Goal: Transaction & Acquisition: Purchase product/service

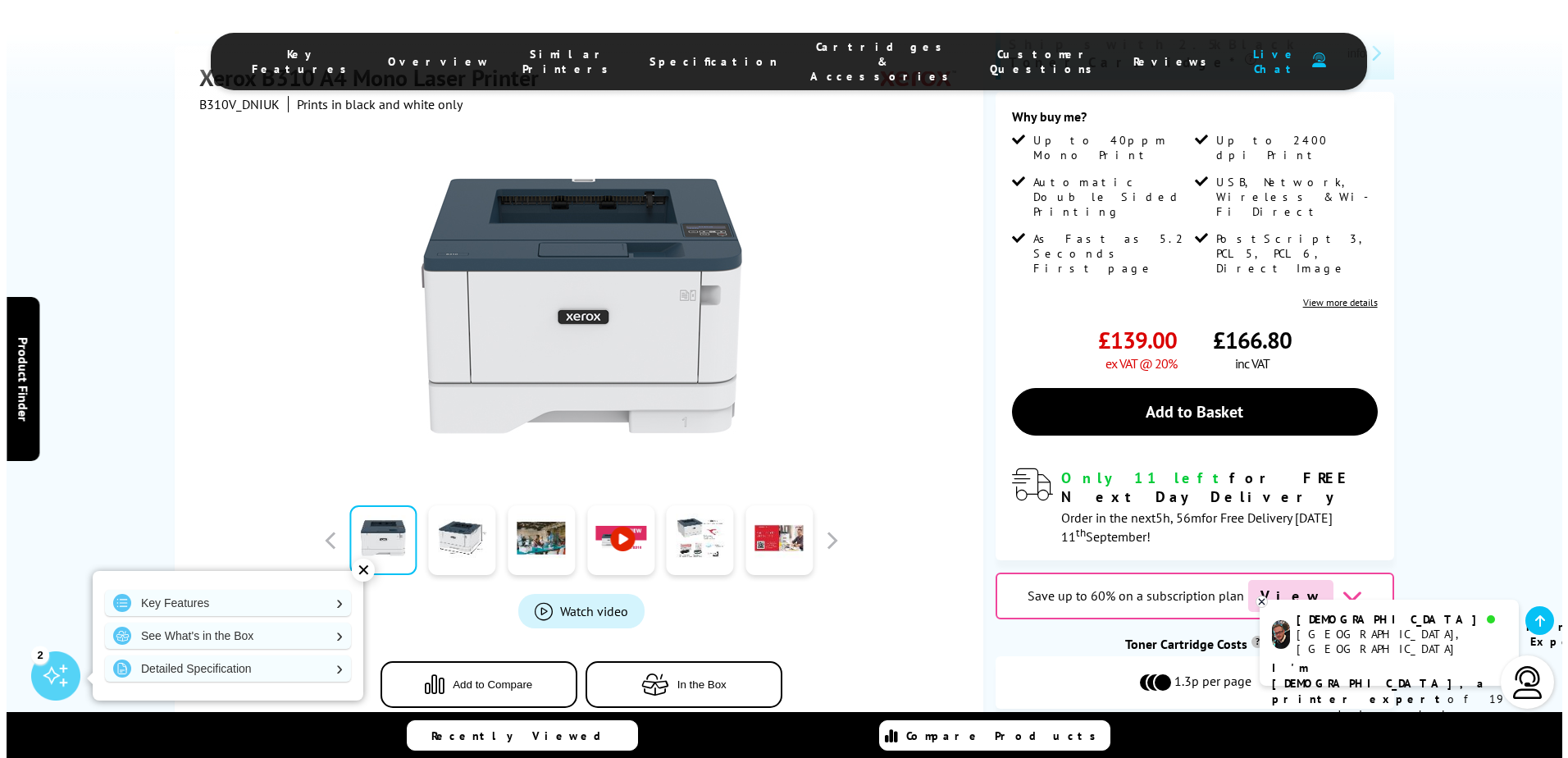
scroll to position [328, 0]
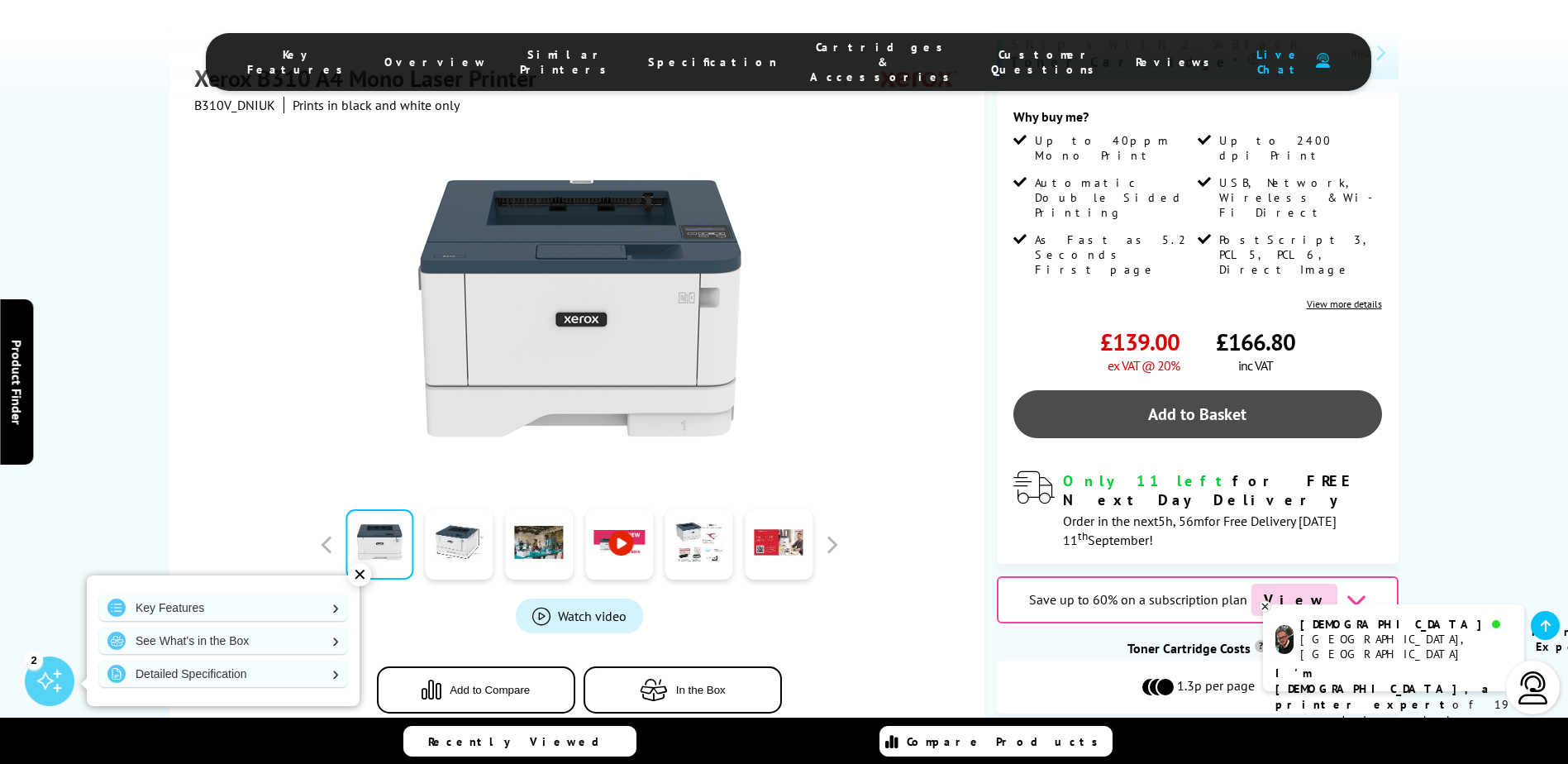
click at [1232, 390] on link "Add to Basket" at bounding box center [1197, 414] width 368 height 48
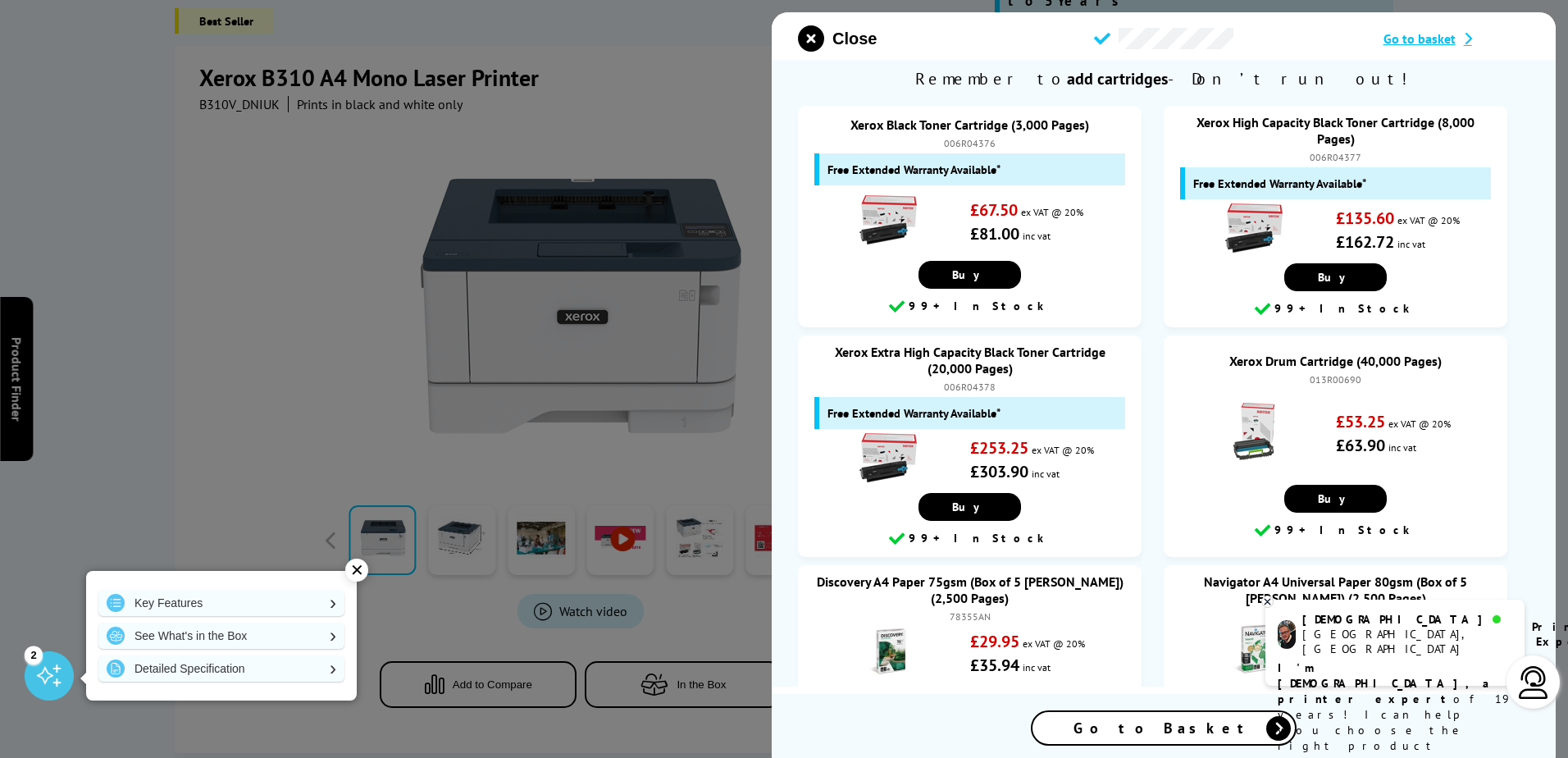
click at [1193, 734] on span "Go to Basket" at bounding box center [1164, 727] width 180 height 19
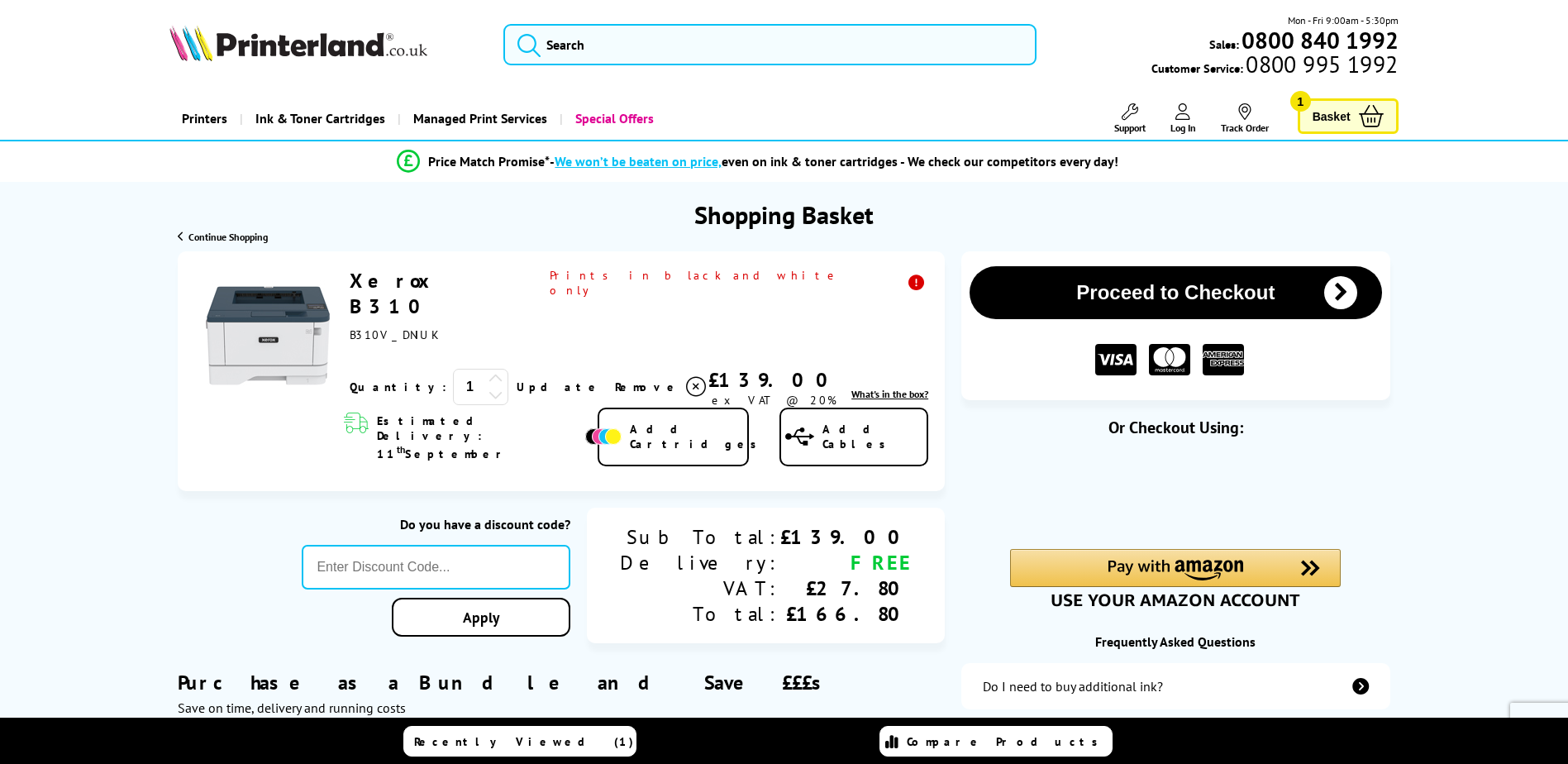
type input "666"
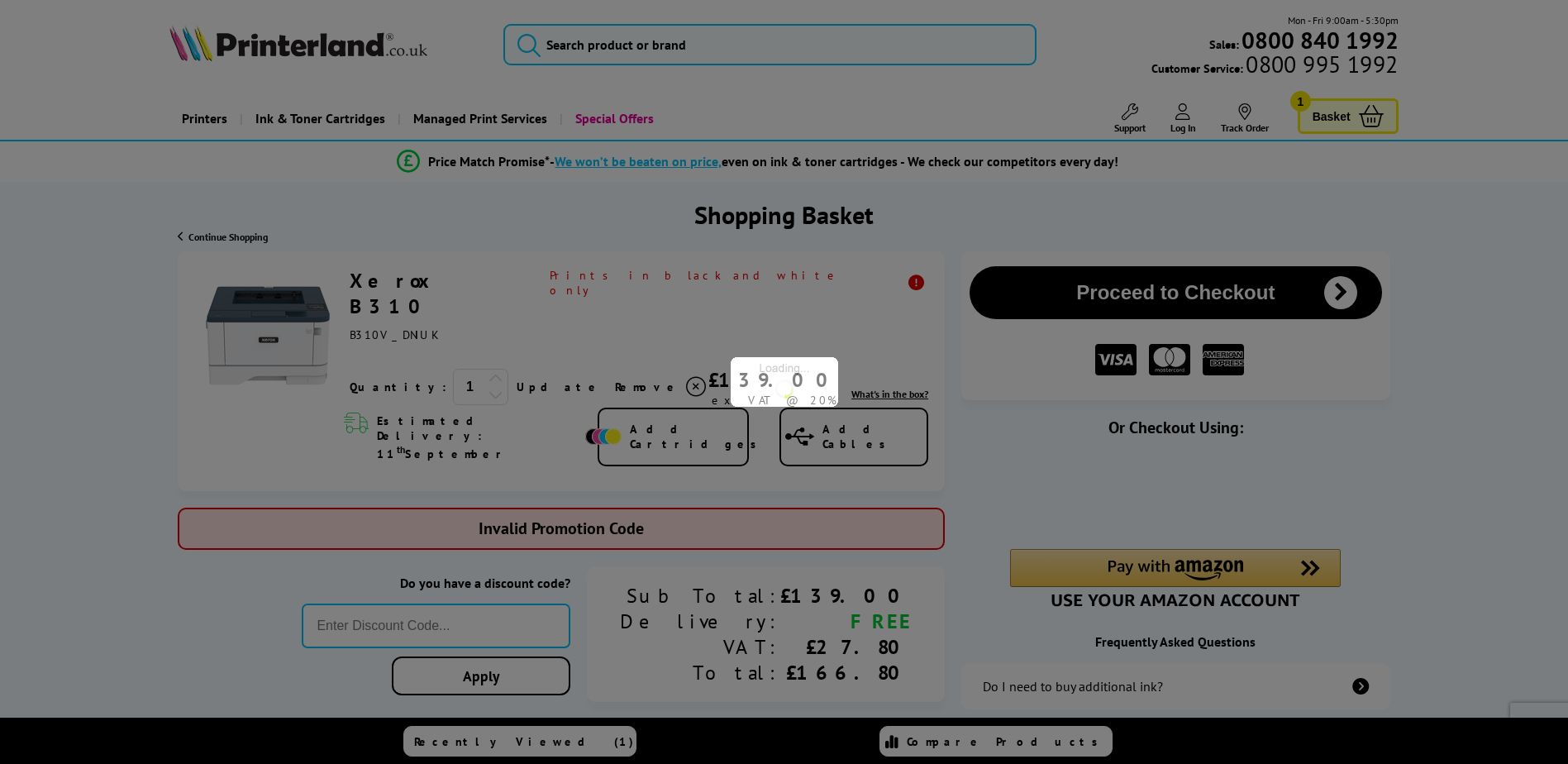
type input "STORY10"
type input "666"
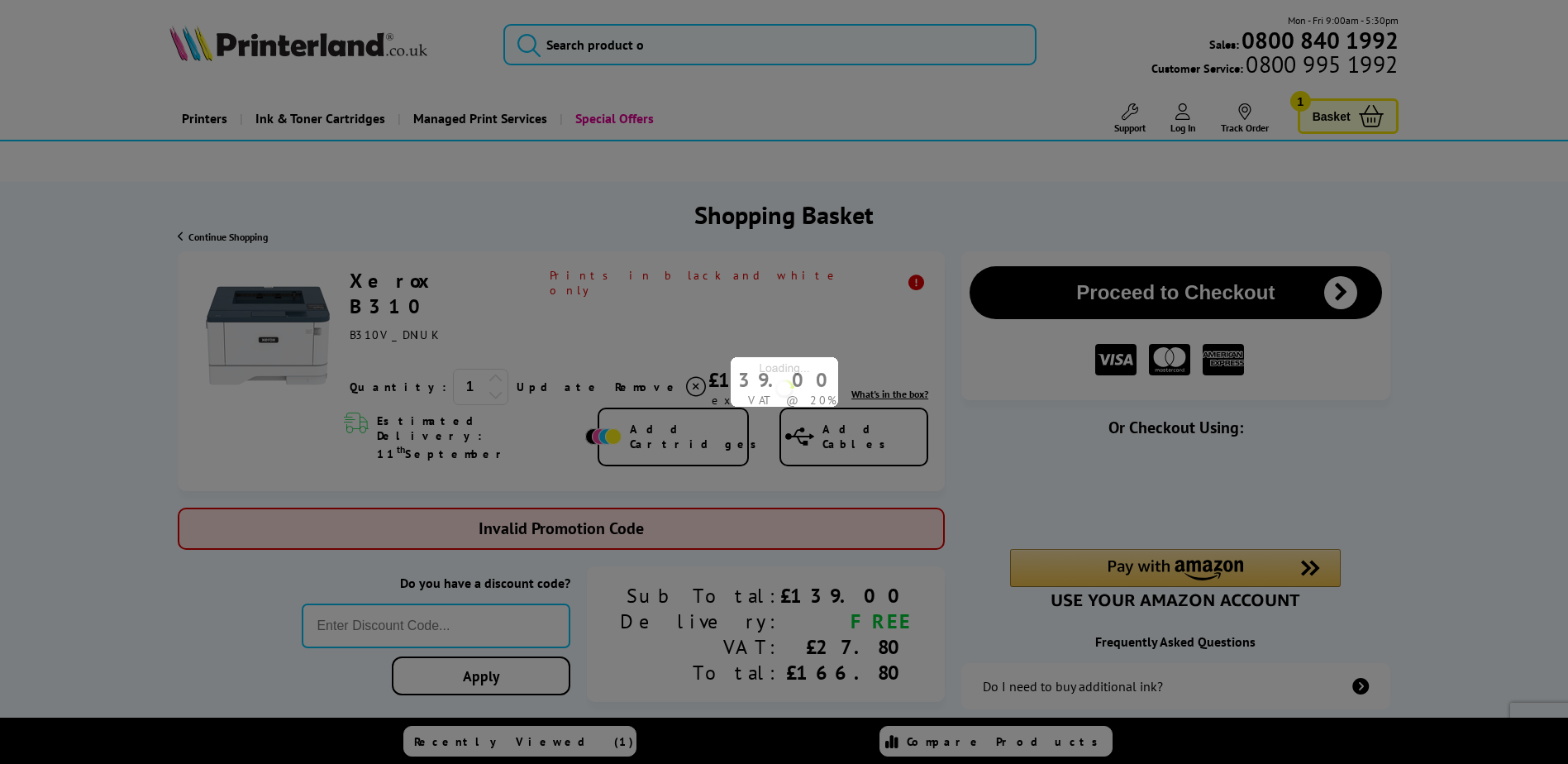
type input "MVC10"
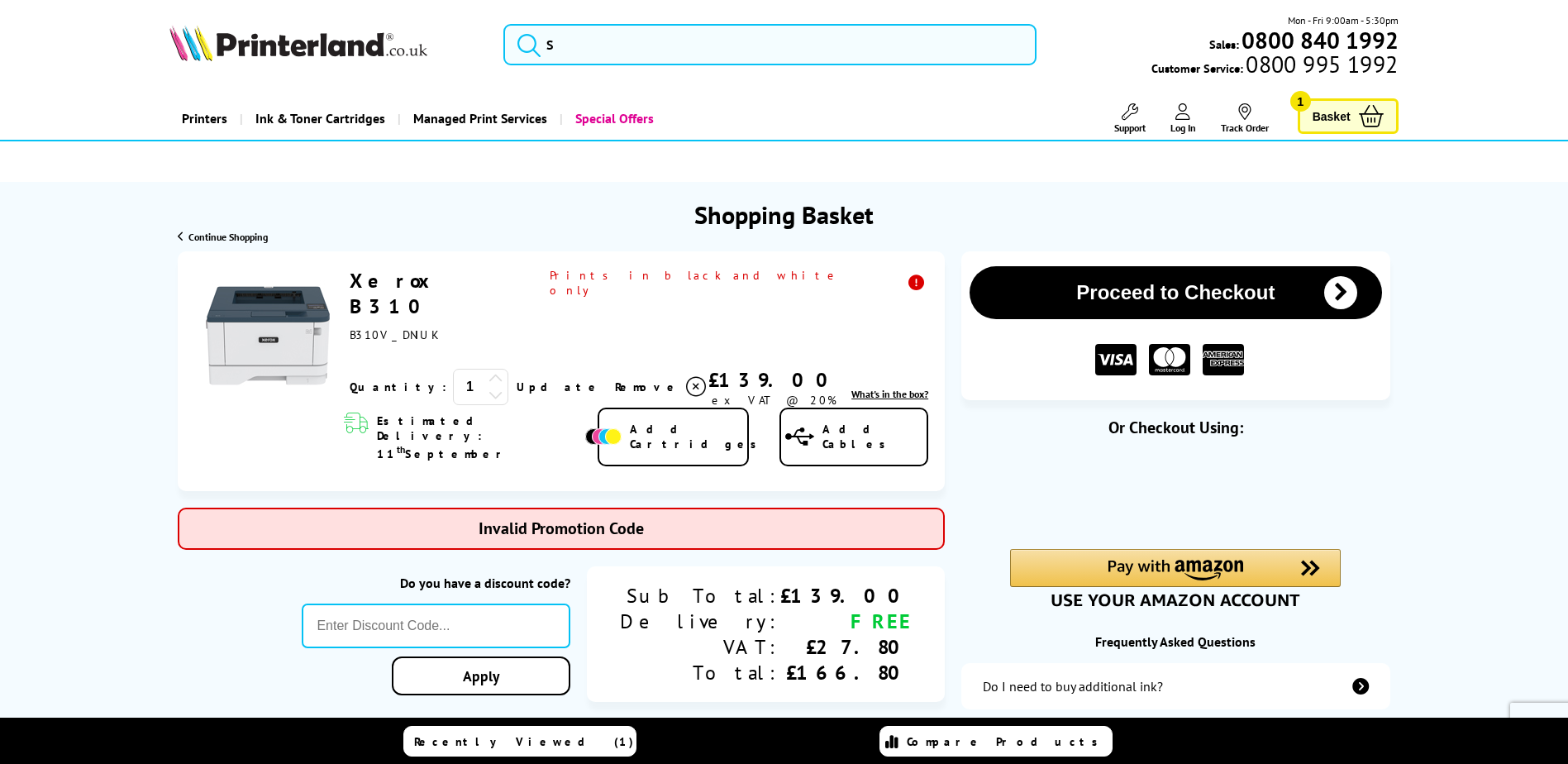
type input "666"
type input "Twitter10"
type input "666"
type input "COUPON5"
type input "5FOR50"
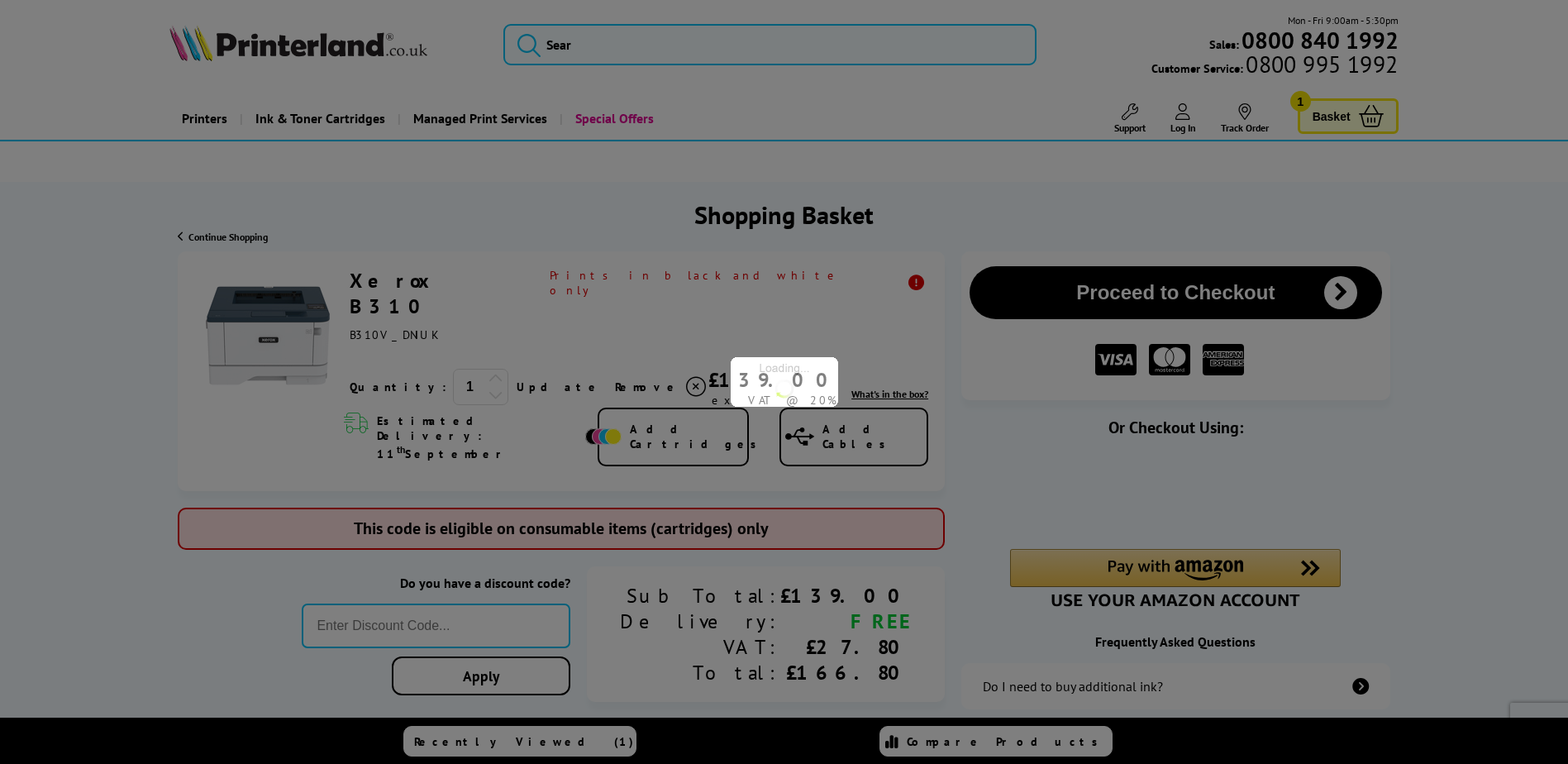
type input "666"
type input "B2BHOUR"
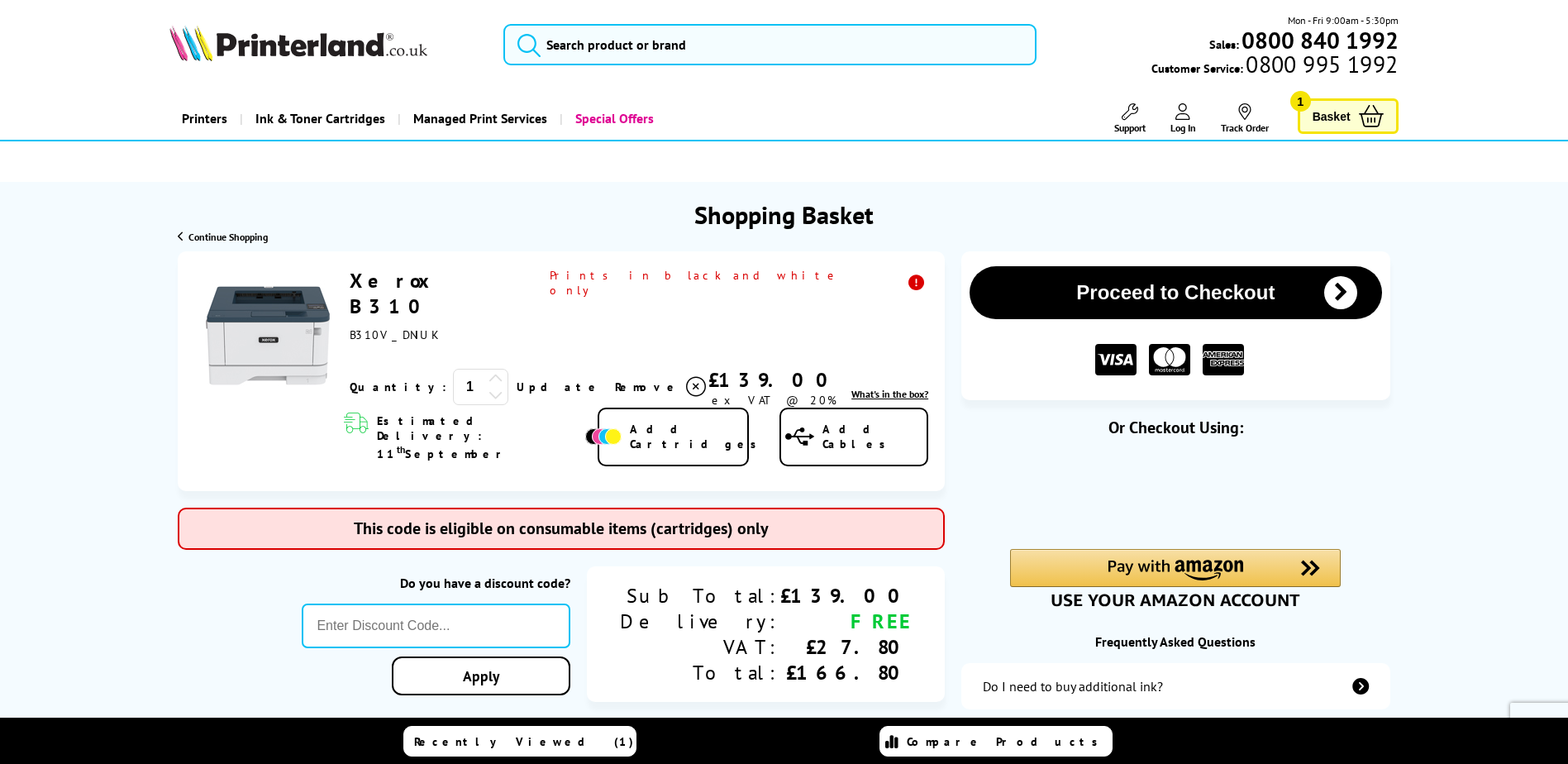
type input "666"
type input "TEET10"
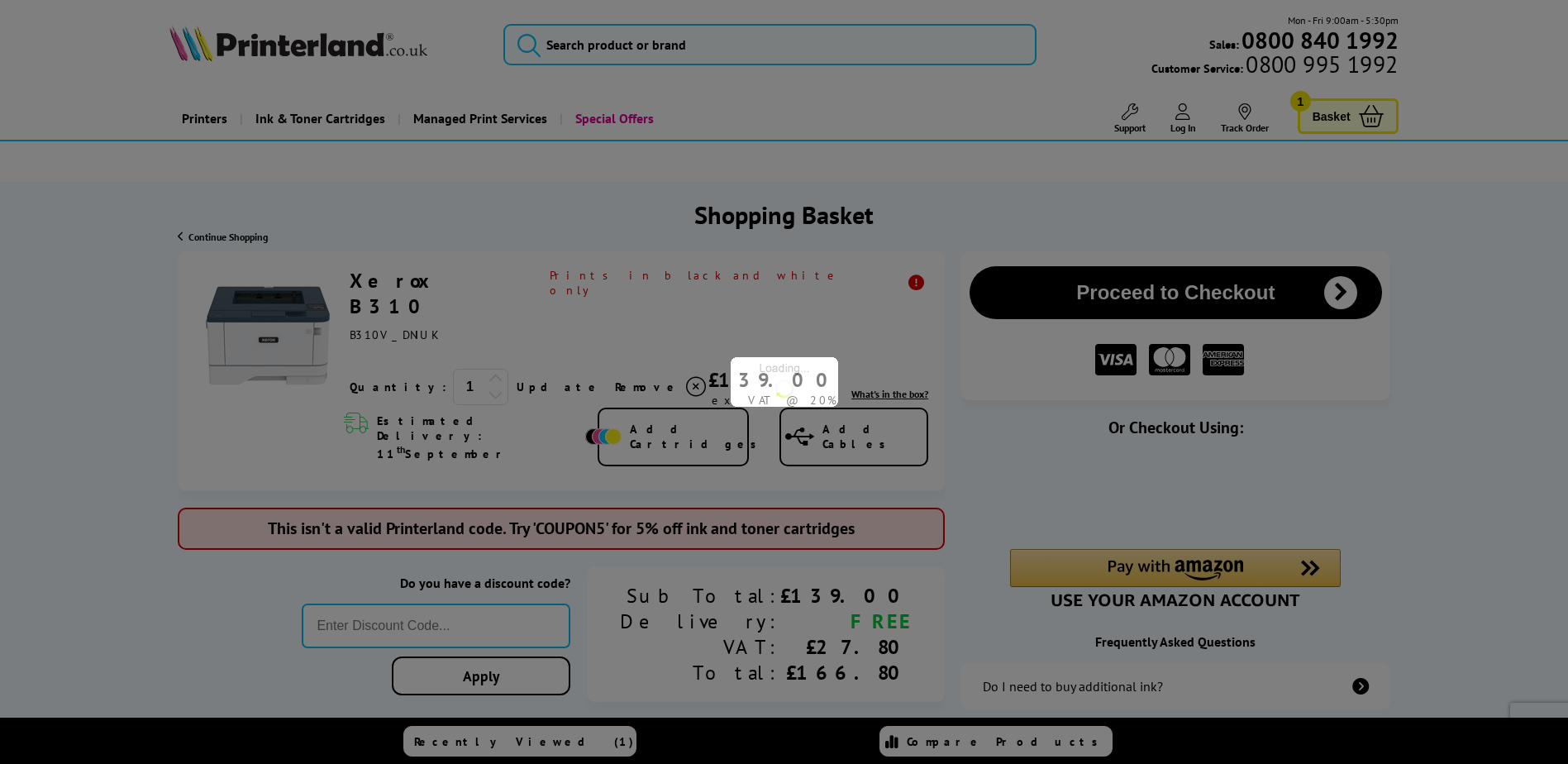
type input "666"
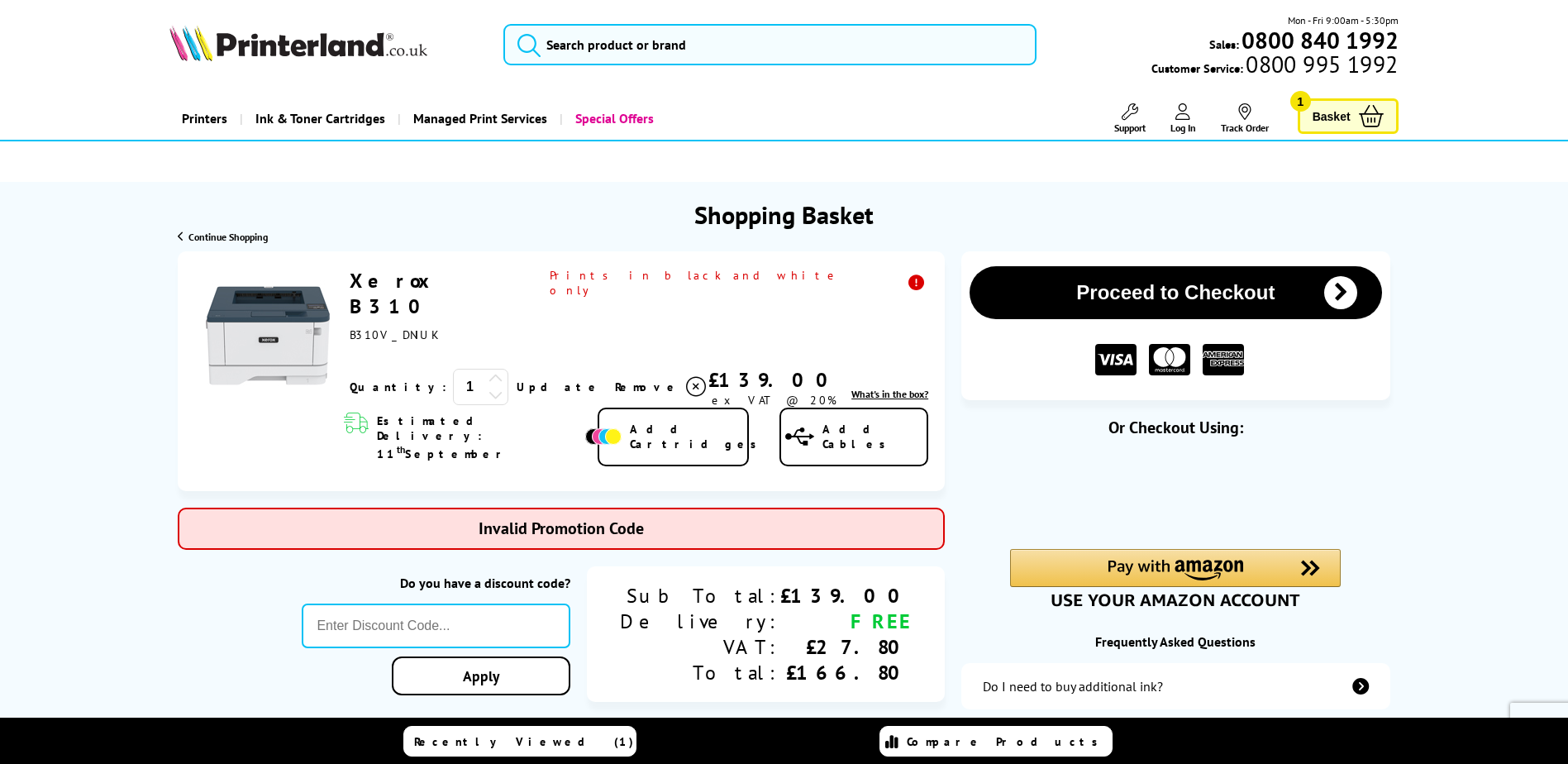
type input "SAVE10"
type input "666"
type input "CONSMW10"
type input "SELECT10"
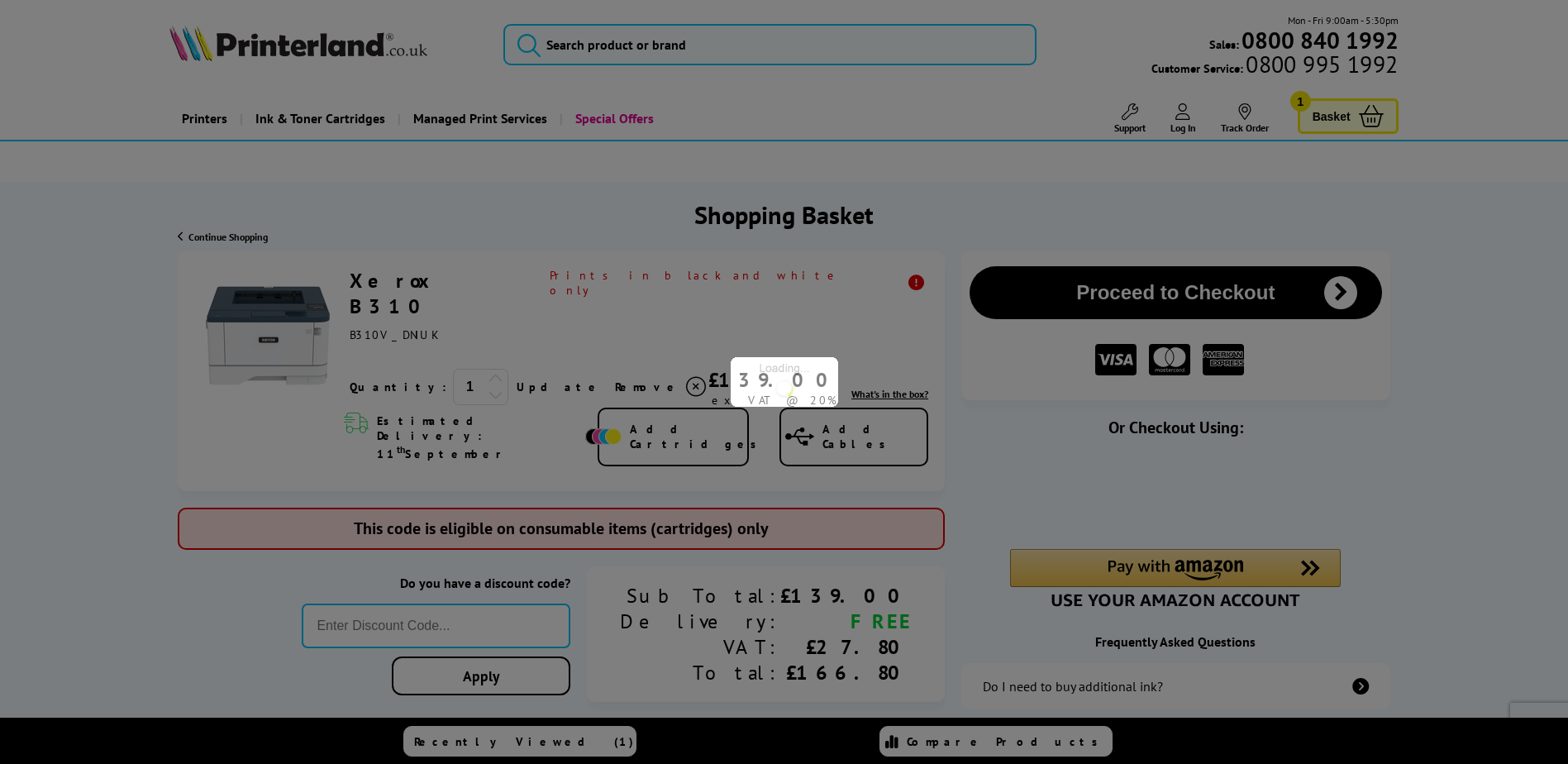
type input "666"
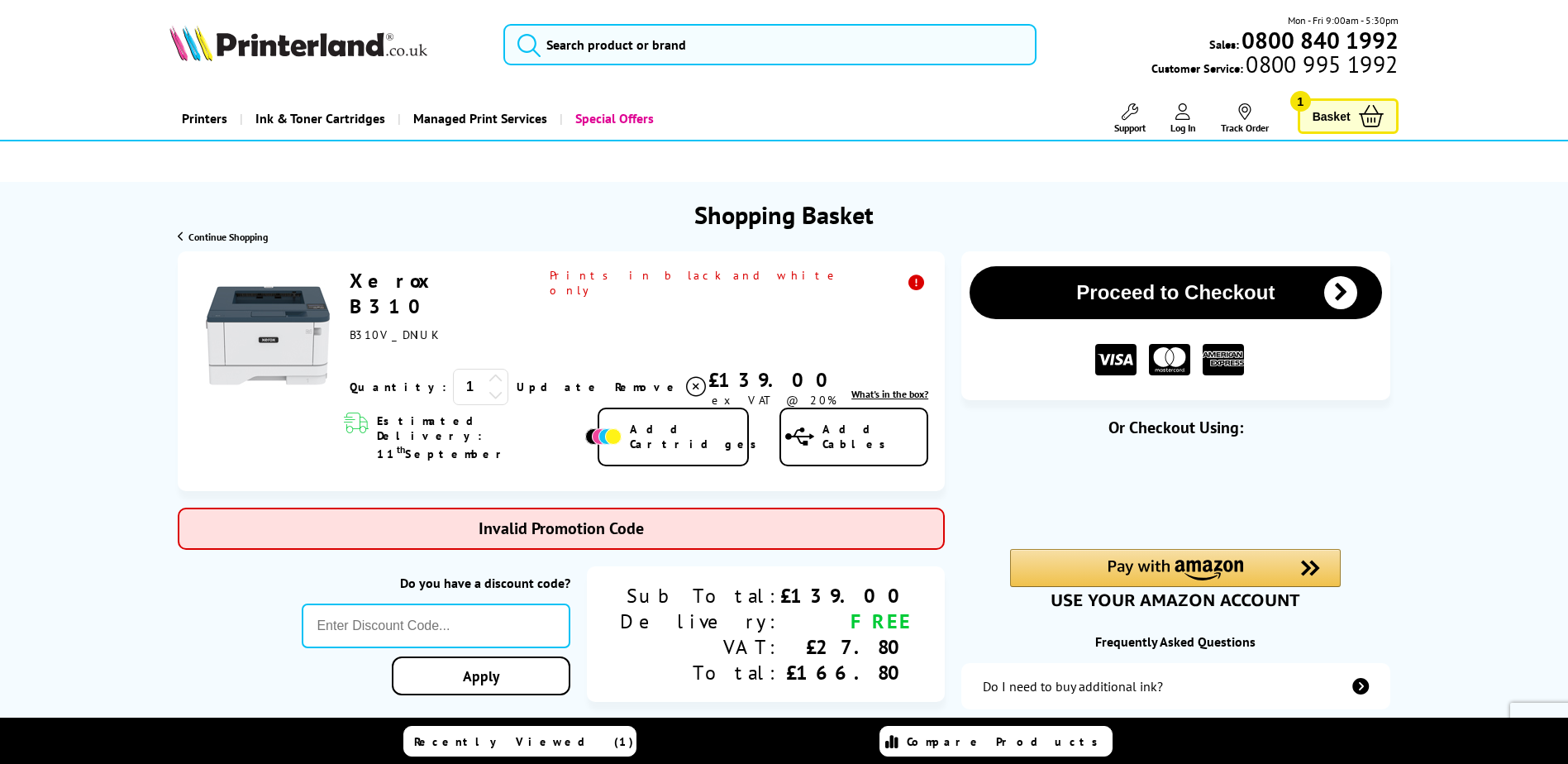
type input "LOYALTY2025"
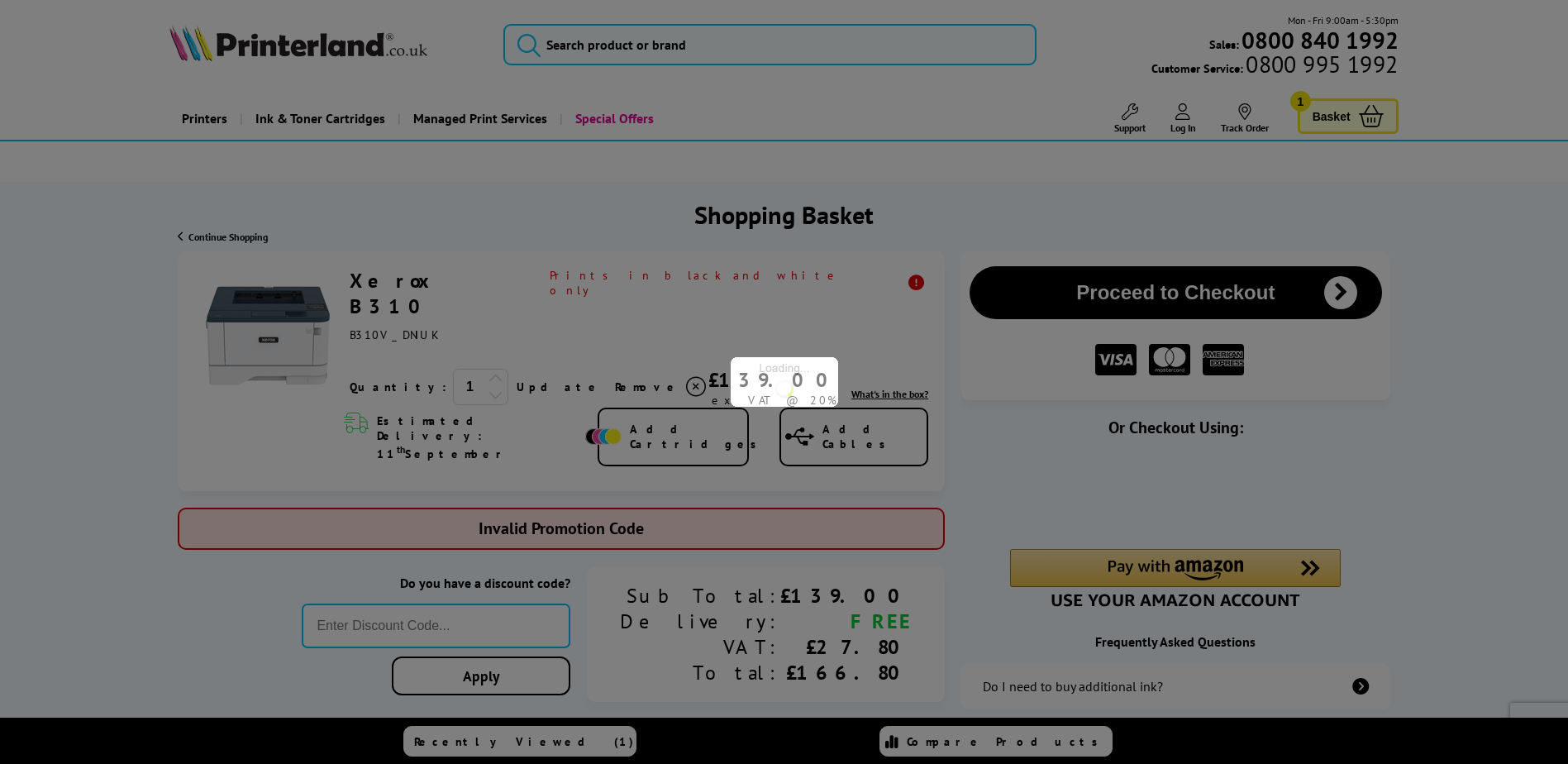
type input "666"
type input "SNAP10"
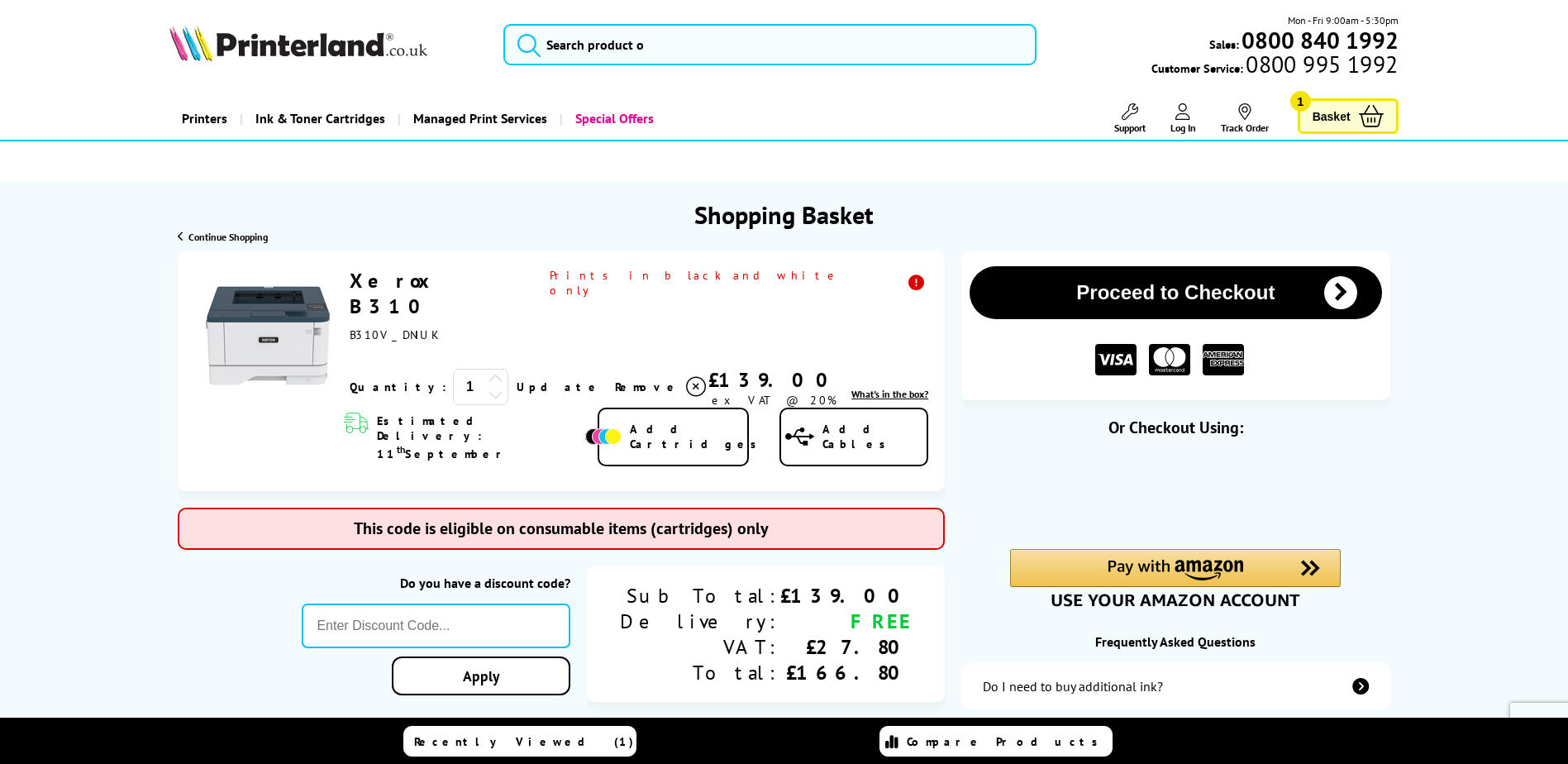
type input "666"
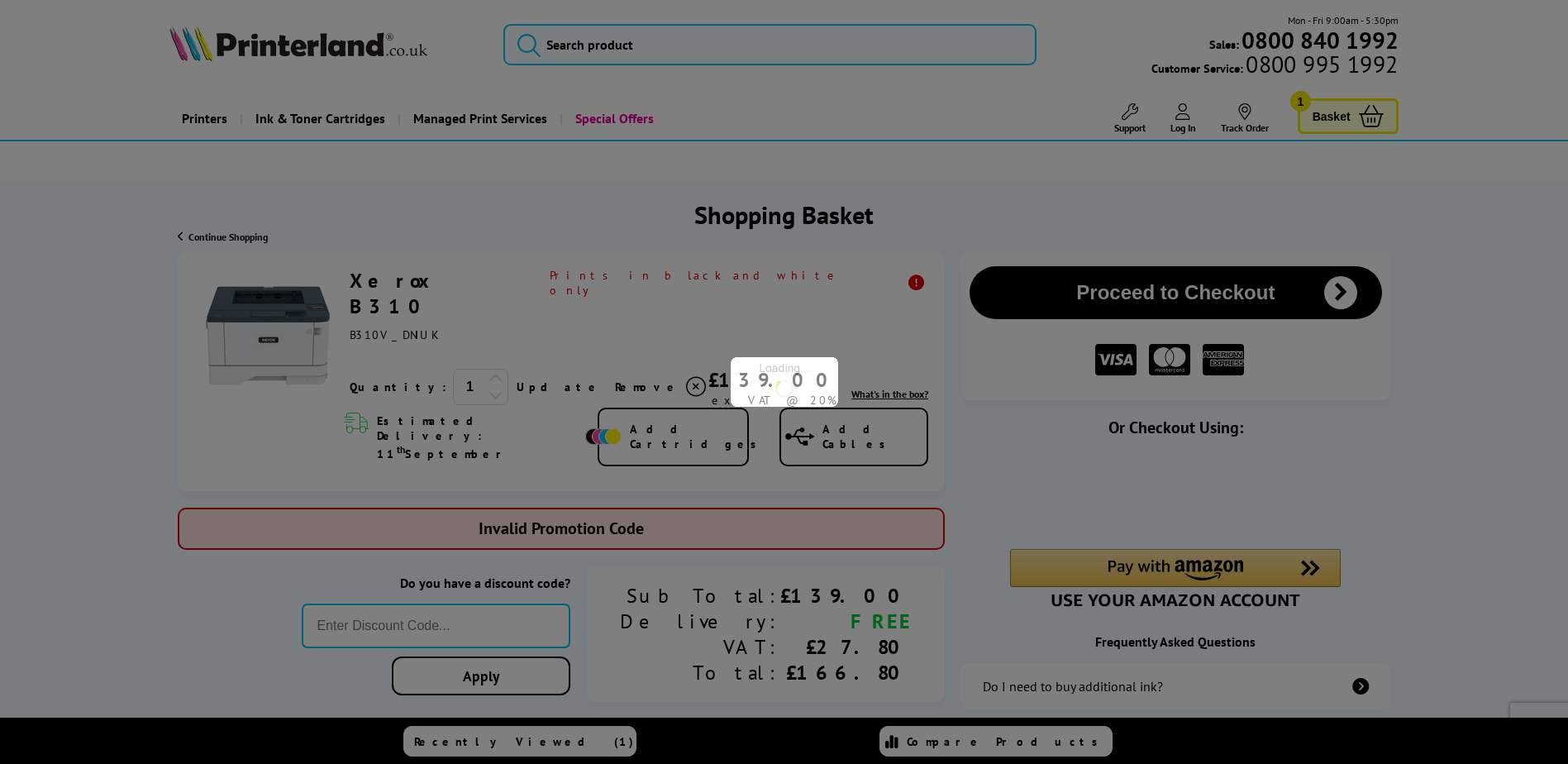
type input "TWEET10"
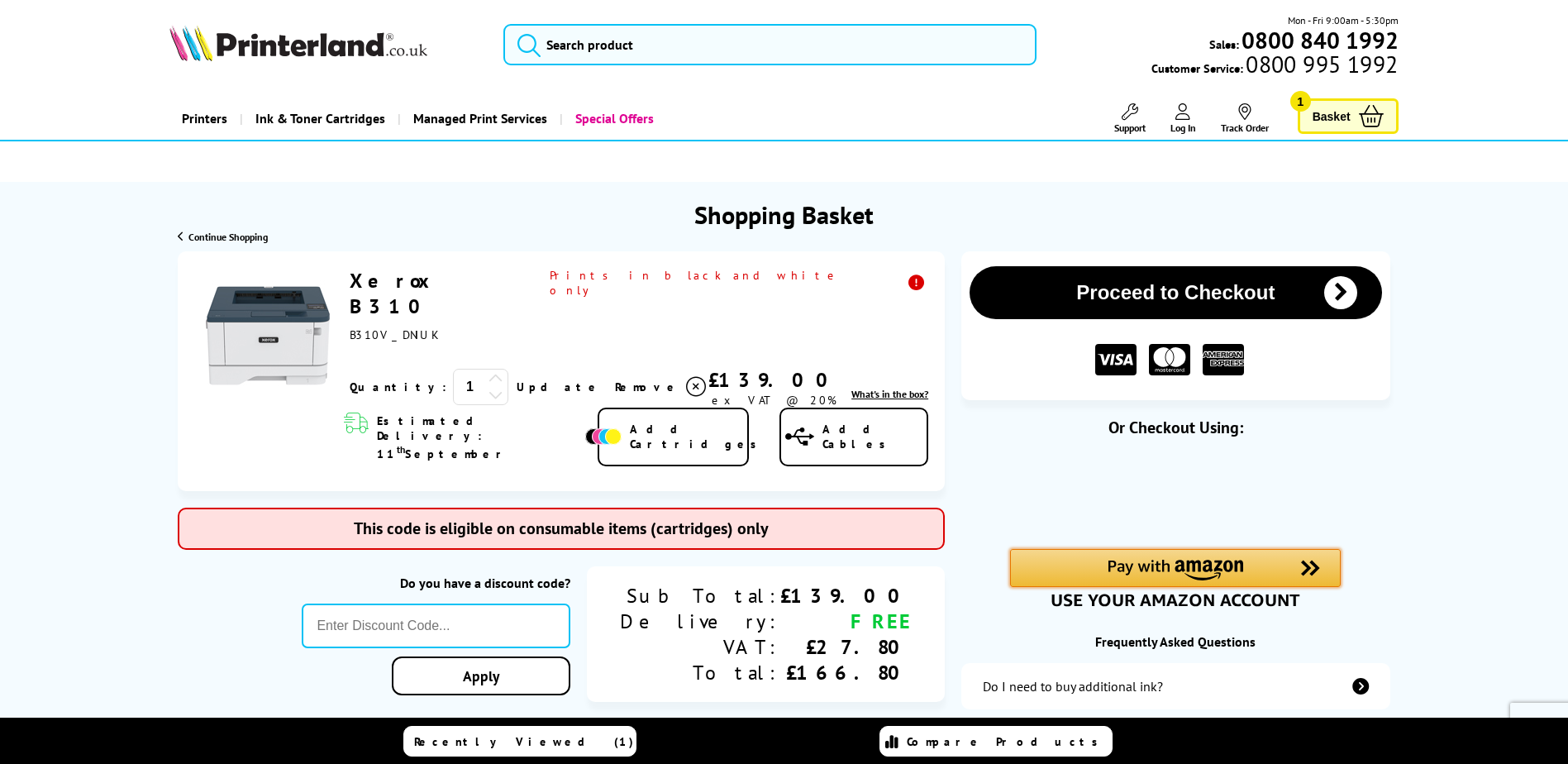
click at [1231, 568] on img "Amazon Pay - Use your Amazon account" at bounding box center [1175, 569] width 135 height 21
